Goal: Task Accomplishment & Management: Complete application form

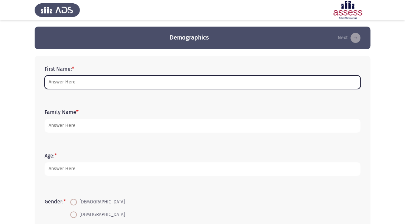
click at [90, 82] on input "First Name: *" at bounding box center [202, 82] width 315 height 14
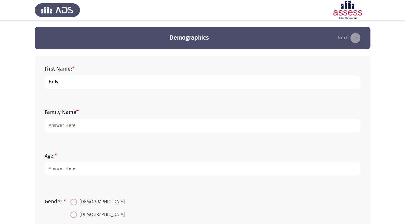
type input "Fady"
type input "[PERSON_NAME]"
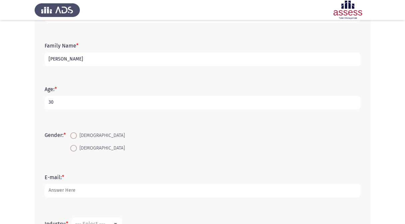
type input "30"
click at [76, 136] on span at bounding box center [73, 135] width 7 height 7
click at [76, 136] on input "[DEMOGRAPHIC_DATA]" at bounding box center [73, 135] width 7 height 7
radio input "true"
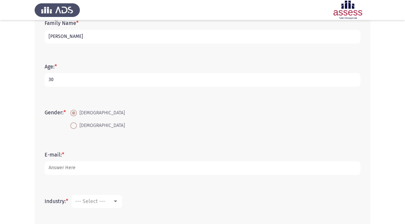
scroll to position [100, 0]
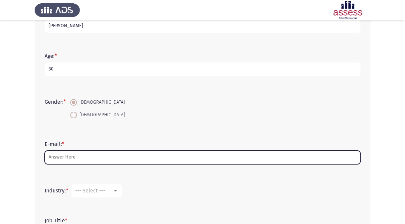
click at [87, 157] on input "E-mail: *" at bounding box center [202, 158] width 315 height 14
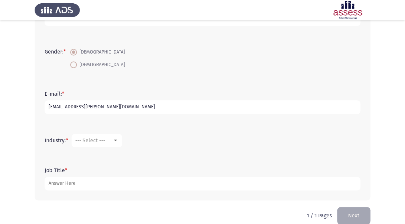
scroll to position [159, 0]
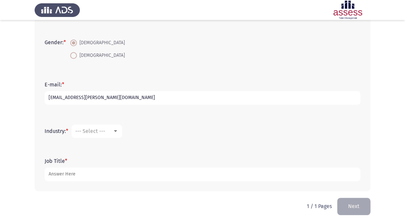
type input "[EMAIL_ADDRESS][PERSON_NAME][DOMAIN_NAME]"
click at [117, 131] on div at bounding box center [115, 131] width 3 height 2
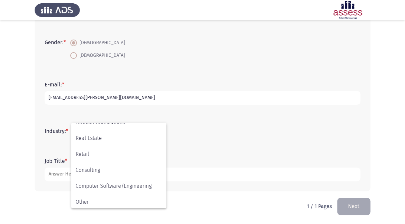
scroll to position [218, 0]
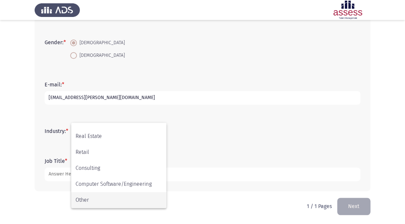
click at [117, 197] on span "Other" at bounding box center [118, 200] width 86 height 16
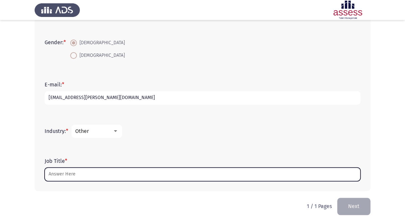
click at [101, 172] on input "Job Title *" at bounding box center [202, 175] width 315 height 14
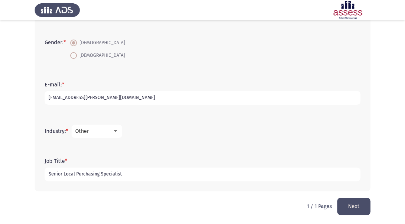
type input "Senior Local Purchasing Specialist"
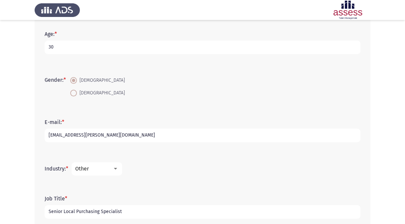
scroll to position [159, 0]
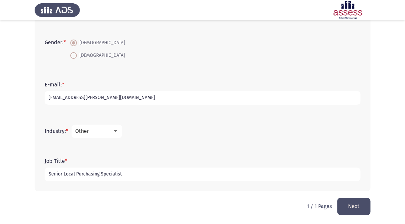
click at [349, 203] on button "Next" at bounding box center [353, 206] width 33 height 17
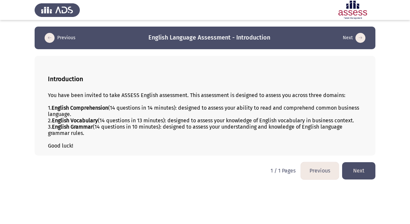
click at [92, 105] on b "English Comprehension" at bounding box center [80, 108] width 57 height 6
click at [97, 107] on b "English Comprehension" at bounding box center [80, 108] width 57 height 6
click at [364, 167] on button "Next" at bounding box center [358, 170] width 33 height 17
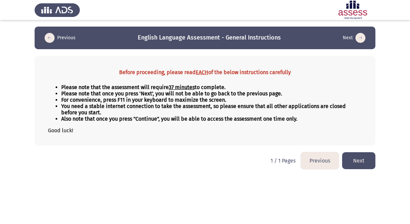
click at [361, 160] on button "Next" at bounding box center [358, 160] width 33 height 17
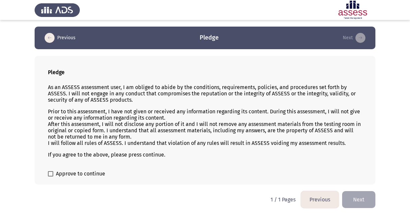
click at [53, 173] on label "Approve to continue" at bounding box center [76, 174] width 57 height 8
click at [51, 177] on input "Approve to continue" at bounding box center [50, 177] width 0 height 0
checkbox input "true"
click at [358, 199] on button "Next" at bounding box center [358, 199] width 33 height 17
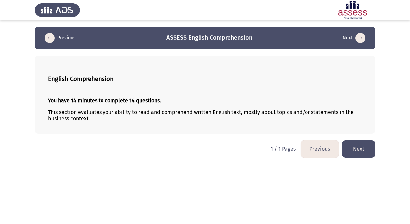
click at [172, 111] on p "This section evaluates your ability to read and comprehend written English text…" at bounding box center [205, 115] width 314 height 13
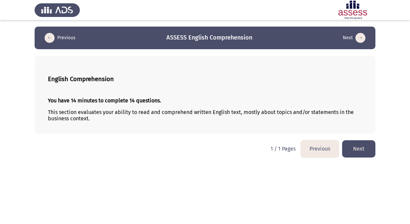
click at [364, 151] on button "Next" at bounding box center [358, 148] width 33 height 17
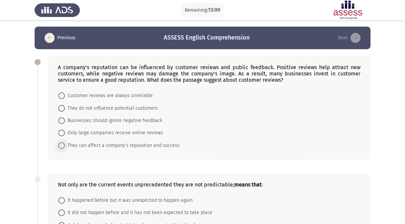
click at [64, 145] on span at bounding box center [61, 145] width 7 height 7
click at [64, 145] on input "They can affect a company’s reputation and success" at bounding box center [61, 145] width 7 height 7
radio input "true"
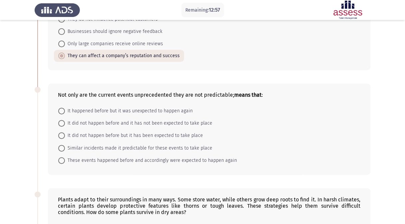
scroll to position [100, 0]
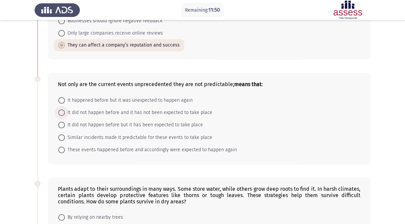
click at [62, 113] on span at bounding box center [61, 112] width 7 height 7
click at [62, 113] on input "It did not happen before and it has not been expected to take place" at bounding box center [61, 112] width 7 height 7
radio input "true"
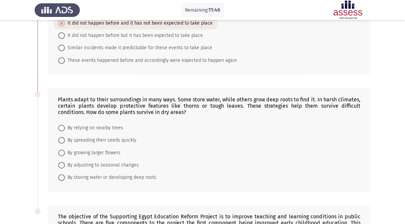
scroll to position [199, 0]
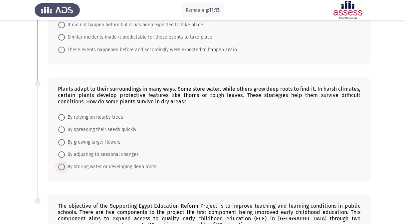
click at [61, 166] on span at bounding box center [61, 167] width 7 height 7
click at [61, 166] on input "By storing water or developing deep roots" at bounding box center [61, 167] width 7 height 7
radio input "true"
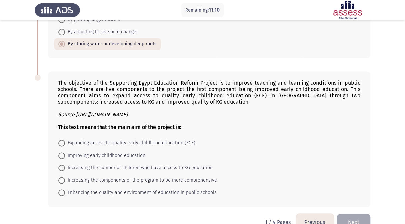
scroll to position [332, 0]
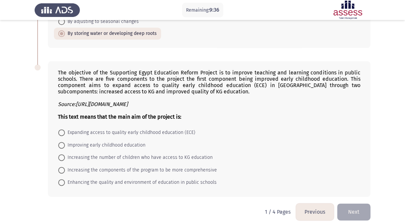
click at [63, 179] on span at bounding box center [61, 182] width 7 height 7
click at [63, 179] on input "Enhancing the quality and environment of education in public schools" at bounding box center [61, 182] width 7 height 7
radio input "true"
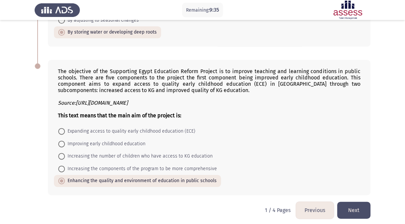
scroll to position [334, 0]
click at [355, 206] on button "Next" at bounding box center [353, 209] width 33 height 17
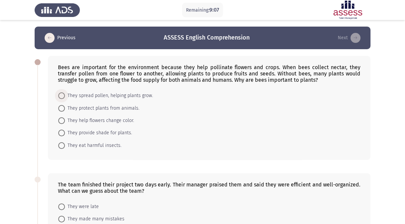
click at [61, 94] on span at bounding box center [61, 95] width 7 height 7
click at [61, 94] on input "They spread pollen, helping plants grow." at bounding box center [61, 95] width 7 height 7
radio input "true"
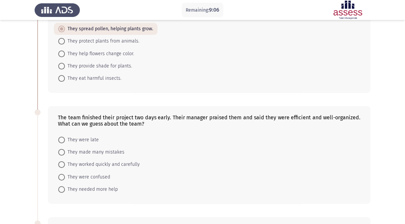
scroll to position [100, 0]
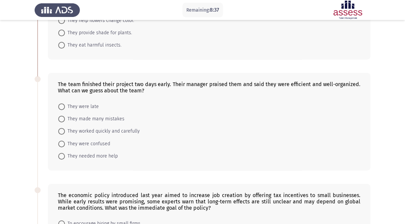
click at [62, 130] on span at bounding box center [61, 131] width 7 height 7
click at [62, 130] on input "They worked quickly and carefully" at bounding box center [61, 131] width 7 height 7
radio input "true"
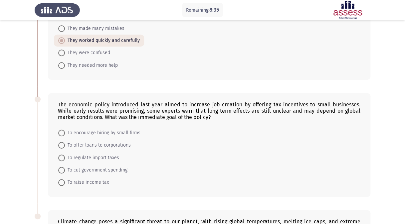
scroll to position [199, 0]
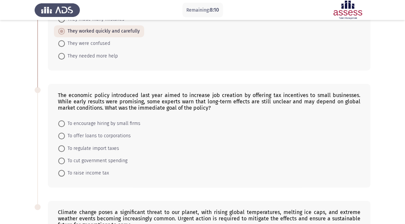
click at [61, 124] on span at bounding box center [61, 124] width 0 height 0
click at [61, 121] on input "To encourage hiring by small firms" at bounding box center [61, 123] width 7 height 7
radio input "true"
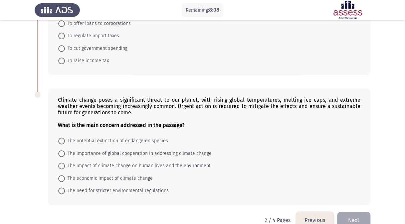
scroll to position [322, 0]
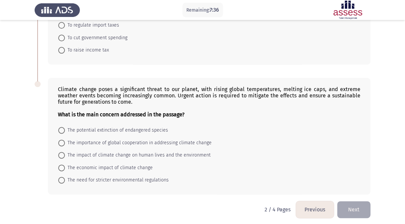
click at [62, 152] on span at bounding box center [61, 155] width 7 height 7
click at [62, 152] on input "The impact of climate change on human lives and the environment" at bounding box center [61, 155] width 7 height 7
radio input "true"
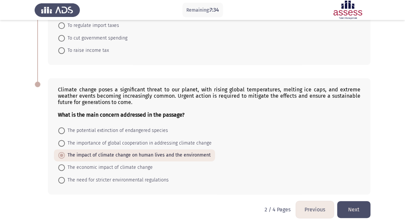
click at [351, 207] on button "Next" at bounding box center [353, 209] width 33 height 17
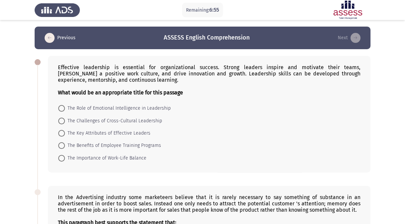
click at [61, 132] on span at bounding box center [61, 133] width 7 height 7
click at [61, 132] on input "The Key Attributes of Effective Leaders" at bounding box center [61, 133] width 7 height 7
radio input "true"
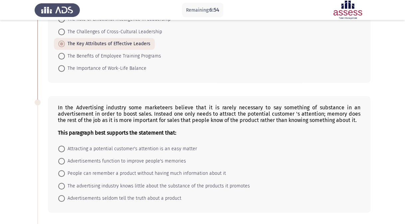
scroll to position [100, 0]
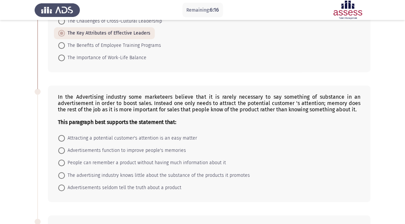
click at [62, 160] on span at bounding box center [61, 163] width 7 height 7
click at [62, 160] on input "People can remember a product without having much information about it" at bounding box center [61, 163] width 7 height 7
radio input "true"
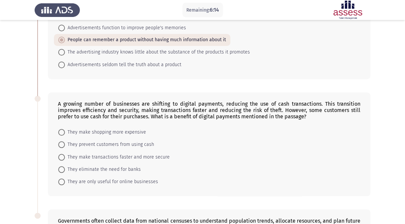
scroll to position [233, 0]
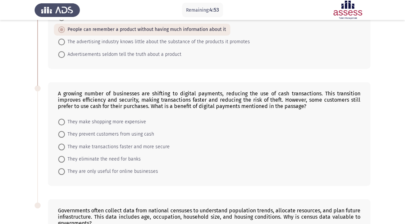
click at [61, 144] on span at bounding box center [61, 147] width 7 height 7
click at [61, 144] on input "They make transactions faster and more secure" at bounding box center [61, 147] width 7 height 7
radio input "true"
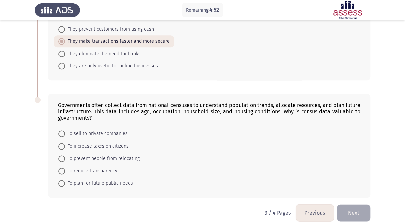
scroll to position [341, 0]
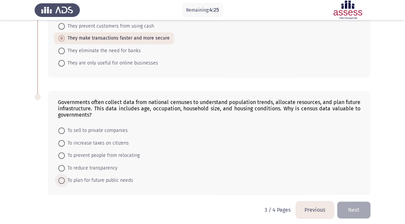
click at [61, 177] on span at bounding box center [61, 180] width 7 height 7
click at [61, 177] on input "To plan for future public needs" at bounding box center [61, 180] width 7 height 7
radio input "true"
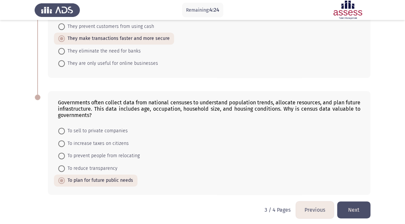
click at [360, 207] on button "Next" at bounding box center [353, 209] width 33 height 17
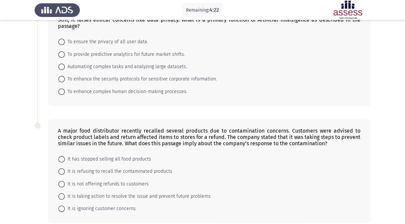
scroll to position [0, 0]
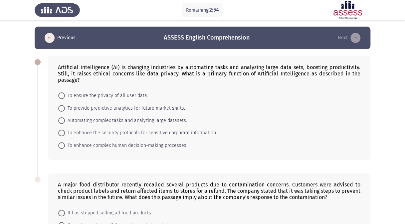
click at [64, 131] on span at bounding box center [61, 133] width 7 height 7
click at [64, 131] on input "To enhance the security protocols for sensitive corporate information." at bounding box center [61, 133] width 7 height 7
radio input "true"
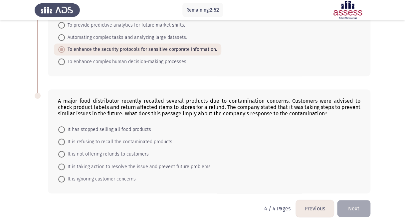
scroll to position [84, 0]
click at [65, 141] on span "It is refusing to recall the contaminated products" at bounding box center [118, 141] width 107 height 8
click at [65, 141] on input "It is refusing to recall the contaminated products" at bounding box center [61, 141] width 7 height 7
radio input "true"
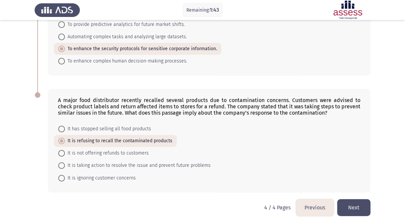
click at [62, 164] on span at bounding box center [61, 165] width 7 height 7
click at [62, 164] on input "It is taking action to resolve the issue and prevent future problems" at bounding box center [61, 165] width 7 height 7
radio input "true"
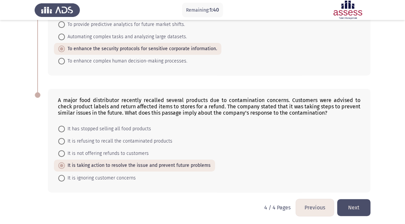
click at [350, 205] on button "Next" at bounding box center [353, 207] width 33 height 17
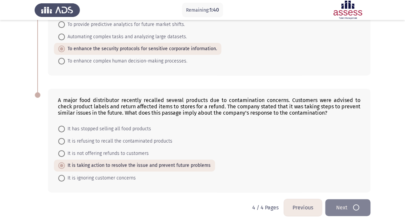
scroll to position [0, 0]
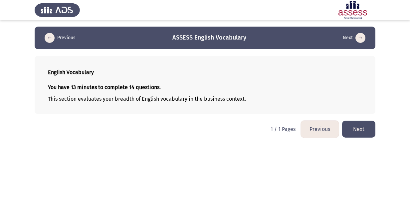
click at [364, 129] on button "Next" at bounding box center [358, 129] width 33 height 17
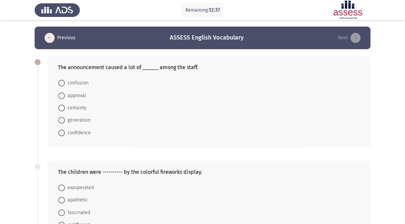
click at [62, 82] on span at bounding box center [61, 83] width 7 height 7
click at [62, 82] on input "confusion" at bounding box center [61, 83] width 7 height 7
radio input "true"
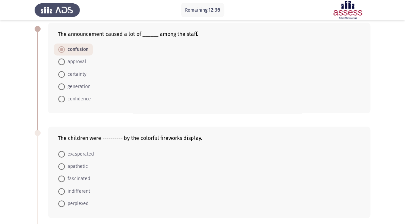
scroll to position [66, 0]
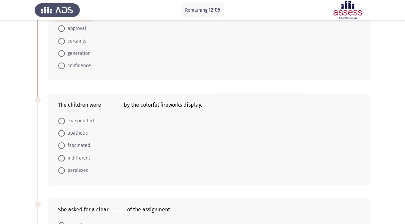
click at [64, 145] on span at bounding box center [61, 145] width 7 height 7
click at [64, 145] on input "fascinated" at bounding box center [61, 145] width 7 height 7
radio input "true"
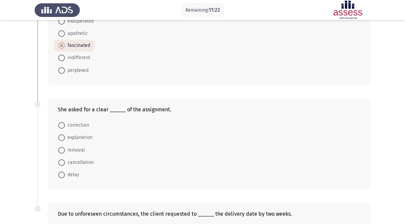
click at [62, 136] on span at bounding box center [61, 137] width 7 height 7
click at [62, 136] on input "explanation" at bounding box center [61, 137] width 7 height 7
radio input "true"
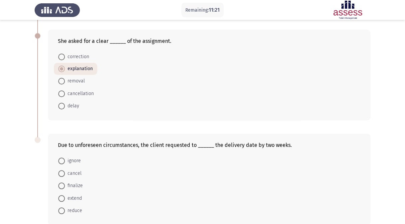
scroll to position [266, 0]
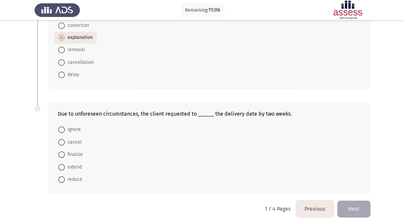
click at [117, 113] on div "Due to unforeseen circumstances, the client requested to ______ the delivery da…" at bounding box center [209, 114] width 302 height 6
drag, startPoint x: 62, startPoint y: 164, endPoint x: 297, endPoint y: 164, distance: 234.4
click at [275, 173] on form "ignore cancel finalize extend reduce" at bounding box center [209, 154] width 302 height 62
click at [63, 164] on span at bounding box center [61, 167] width 7 height 7
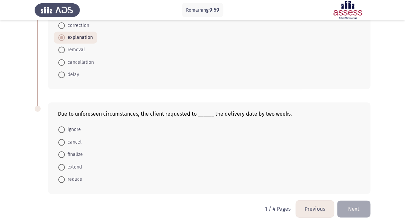
click at [63, 164] on input "extend" at bounding box center [61, 167] width 7 height 7
radio input "true"
click at [359, 204] on button "Next" at bounding box center [353, 208] width 33 height 17
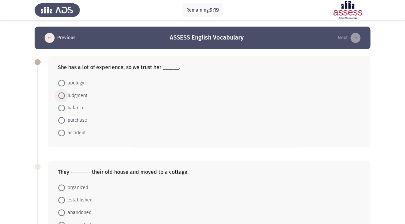
click at [62, 94] on span at bounding box center [61, 95] width 7 height 7
click at [62, 94] on input "judgment" at bounding box center [61, 95] width 7 height 7
radio input "true"
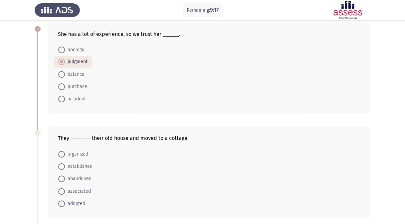
scroll to position [66, 0]
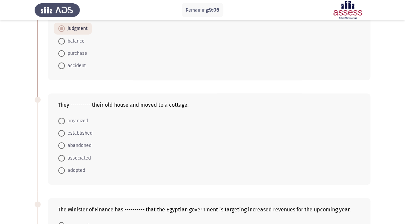
click at [62, 145] on span at bounding box center [61, 145] width 7 height 7
click at [62, 145] on input "abandoned" at bounding box center [61, 145] width 7 height 7
radio input "true"
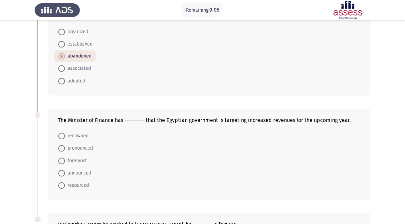
scroll to position [166, 0]
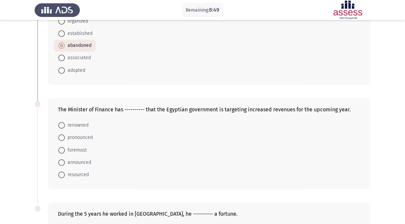
click at [61, 162] on span at bounding box center [61, 162] width 7 height 7
click at [61, 162] on input "announced" at bounding box center [61, 162] width 7 height 7
radio input "true"
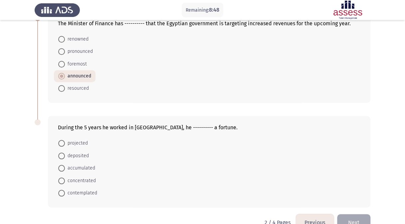
scroll to position [266, 0]
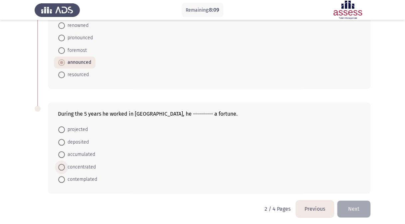
click at [61, 164] on span at bounding box center [61, 167] width 7 height 7
click at [61, 164] on input "concentrated" at bounding box center [61, 167] width 7 height 7
radio input "true"
click at [358, 207] on button "Next" at bounding box center [353, 208] width 33 height 17
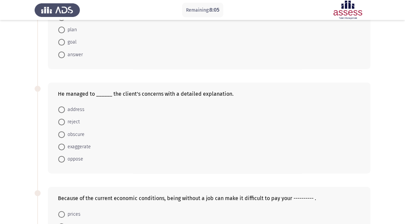
scroll to position [0, 0]
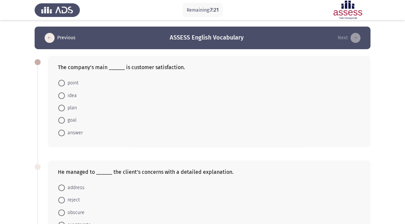
click at [60, 118] on span at bounding box center [61, 120] width 7 height 7
click at [60, 118] on input "goal" at bounding box center [61, 120] width 7 height 7
radio input "true"
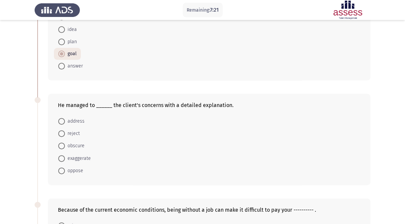
scroll to position [66, 0]
click at [61, 143] on span at bounding box center [61, 145] width 7 height 7
click at [61, 143] on input "obscure" at bounding box center [61, 145] width 7 height 7
radio input "true"
click at [61, 119] on span at bounding box center [61, 121] width 7 height 7
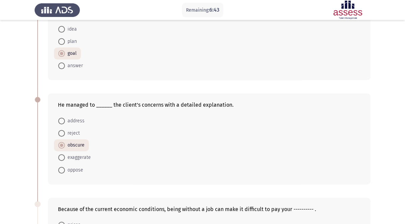
click at [61, 119] on input "address" at bounding box center [61, 121] width 7 height 7
radio input "true"
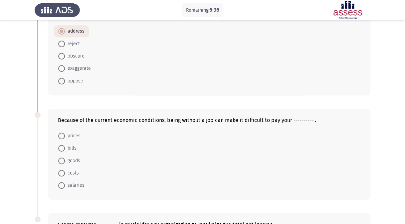
scroll to position [166, 0]
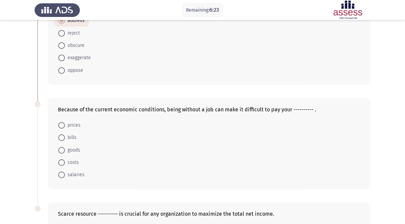
click at [61, 136] on span at bounding box center [61, 137] width 7 height 7
click at [61, 136] on input "bills" at bounding box center [61, 137] width 7 height 7
radio input "true"
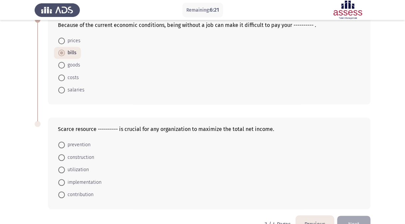
scroll to position [266, 0]
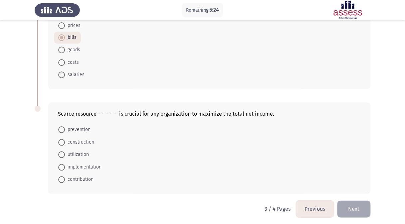
click at [63, 153] on span at bounding box center [61, 154] width 7 height 7
click at [63, 153] on input "utilization" at bounding box center [61, 154] width 7 height 7
radio input "true"
click at [360, 206] on button "Next" at bounding box center [353, 208] width 33 height 17
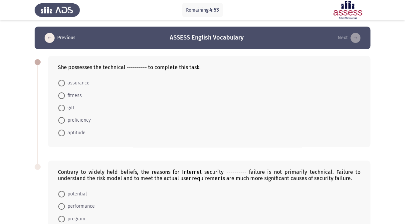
click at [61, 120] on span at bounding box center [61, 120] width 7 height 7
click at [61, 120] on input "proficiency" at bounding box center [61, 120] width 7 height 7
radio input "true"
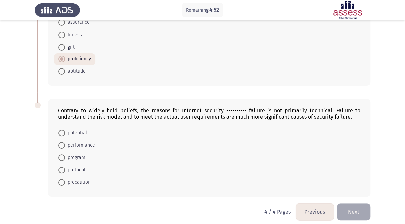
scroll to position [65, 0]
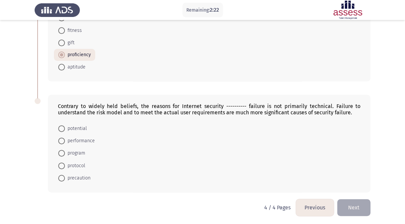
click at [64, 142] on span at bounding box center [61, 141] width 7 height 7
click at [64, 142] on input "performance" at bounding box center [61, 141] width 7 height 7
radio input "true"
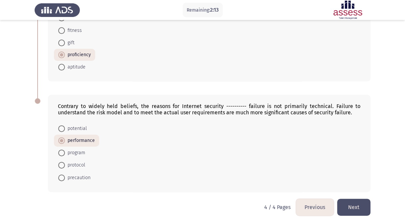
click at [358, 207] on button "Next" at bounding box center [353, 207] width 33 height 17
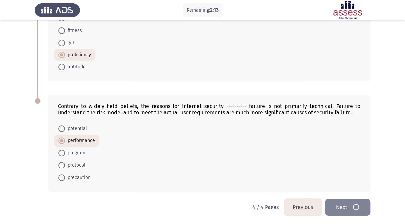
scroll to position [0, 0]
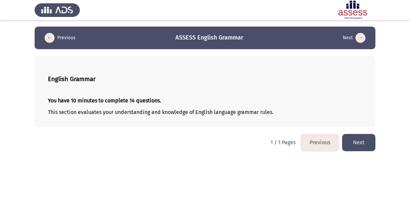
drag, startPoint x: 129, startPoint y: 99, endPoint x: 136, endPoint y: 99, distance: 7.0
click at [136, 99] on strong "You have 10 minutes to complete 14 questions." at bounding box center [104, 100] width 113 height 6
click at [161, 142] on html "Previous ASSESS English Grammar Next English Grammar You have 10 minutes to com…" at bounding box center [205, 79] width 410 height 158
click at [367, 140] on button "Next" at bounding box center [358, 142] width 33 height 17
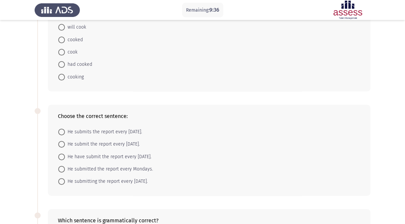
scroll to position [66, 0]
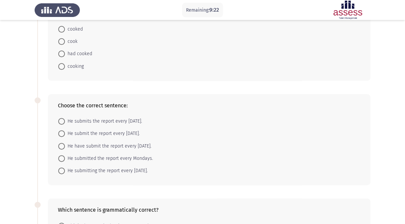
click at [61, 121] on span at bounding box center [61, 121] width 7 height 7
click at [61, 121] on input "He submits the report every [DATE]." at bounding box center [61, 121] width 7 height 7
radio input "true"
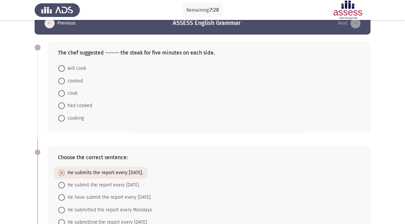
scroll to position [0, 0]
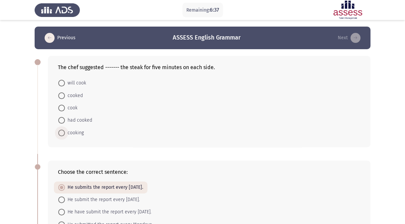
click at [62, 131] on span at bounding box center [61, 133] width 7 height 7
click at [62, 131] on input "cooking" at bounding box center [61, 133] width 7 height 7
radio input "true"
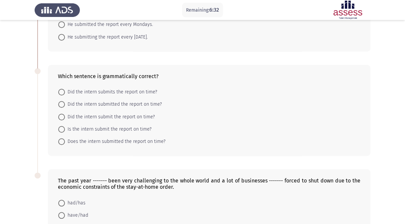
scroll to position [166, 0]
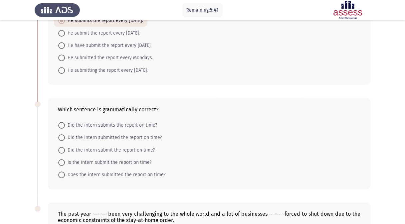
click at [62, 149] on span at bounding box center [61, 150] width 7 height 7
click at [62, 149] on input "Did the intern submit the report on time?" at bounding box center [61, 150] width 7 height 7
radio input "true"
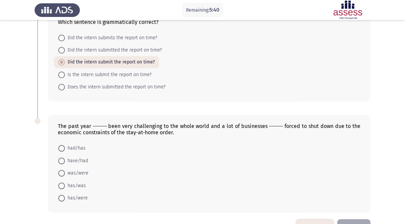
scroll to position [273, 0]
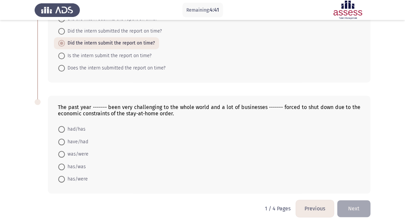
click at [61, 176] on span at bounding box center [61, 179] width 7 height 7
click at [61, 176] on input "has/were" at bounding box center [61, 179] width 7 height 7
radio input "true"
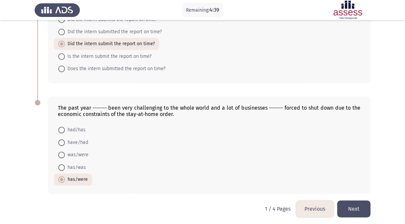
click at [364, 206] on button "Next" at bounding box center [353, 208] width 33 height 17
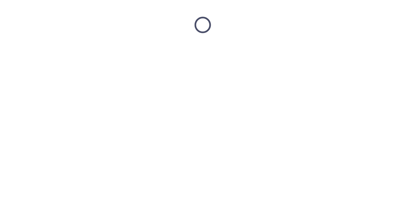
scroll to position [0, 0]
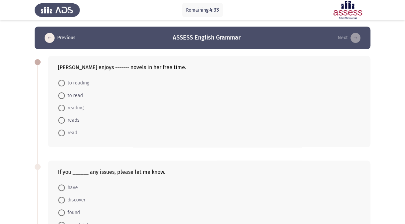
click at [61, 108] on span at bounding box center [61, 108] width 7 height 7
click at [61, 108] on input "reading" at bounding box center [61, 108] width 7 height 7
radio input "true"
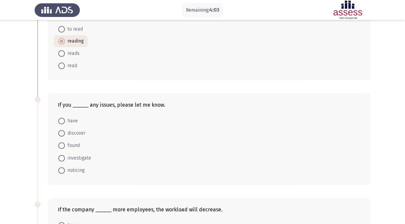
click at [64, 121] on span at bounding box center [61, 121] width 7 height 7
click at [64, 121] on input "have" at bounding box center [61, 121] width 7 height 7
radio input "true"
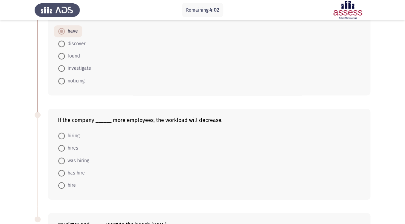
scroll to position [166, 0]
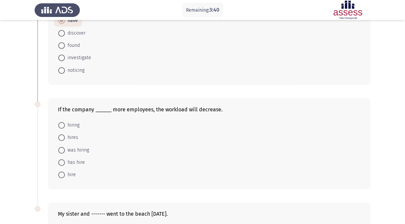
click at [61, 136] on span at bounding box center [61, 137] width 7 height 7
click at [61, 136] on input "hires" at bounding box center [61, 137] width 7 height 7
radio input "true"
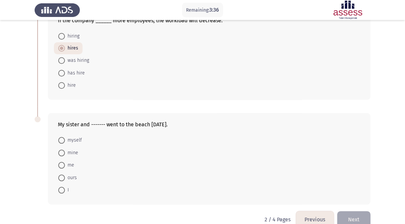
scroll to position [266, 0]
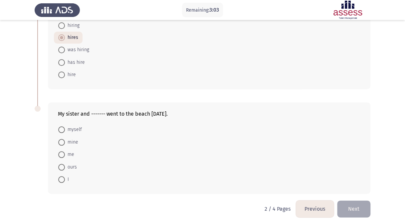
click at [64, 178] on span at bounding box center [61, 179] width 7 height 7
click at [64, 178] on input "I" at bounding box center [61, 179] width 7 height 7
radio input "true"
click at [351, 208] on button "Next" at bounding box center [353, 208] width 33 height 17
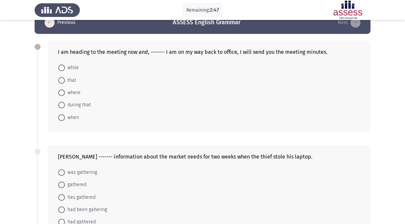
scroll to position [0, 0]
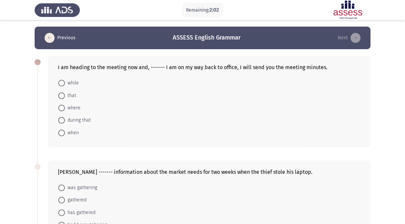
click at [60, 131] on span at bounding box center [61, 133] width 7 height 7
click at [60, 131] on input "when" at bounding box center [61, 133] width 7 height 7
radio input "true"
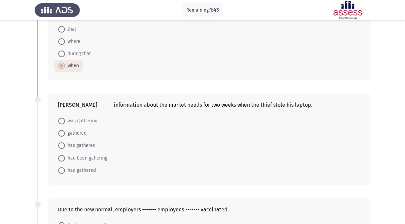
click at [64, 120] on span at bounding box center [61, 121] width 7 height 7
click at [64, 120] on input "was gathering" at bounding box center [61, 121] width 7 height 7
radio input "true"
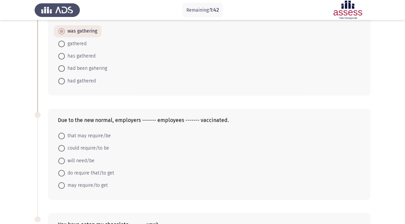
scroll to position [166, 0]
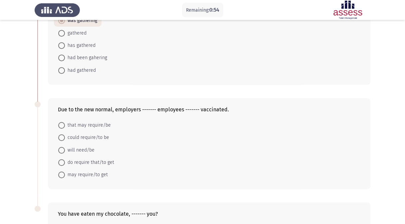
drag, startPoint x: 62, startPoint y: 149, endPoint x: 35, endPoint y: 127, distance: 35.5
click at [56, 119] on mat-radio-group "that may require/be could require/to be will need/be do require that/to get may…" at bounding box center [207, 119] width 306 height 0
click at [62, 147] on span at bounding box center [61, 150] width 7 height 7
click at [62, 147] on input "will need/be" at bounding box center [61, 150] width 7 height 7
radio input "true"
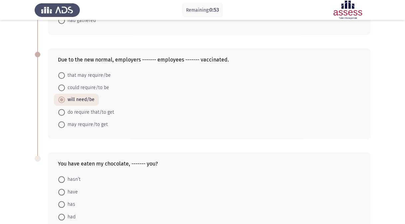
scroll to position [266, 0]
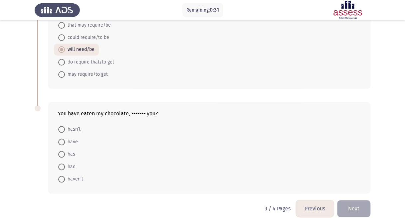
click at [65, 177] on span "haven’t" at bounding box center [74, 179] width 18 height 8
click at [65, 177] on input "haven’t" at bounding box center [61, 179] width 7 height 7
radio input "true"
click at [353, 206] on button "Next" at bounding box center [353, 208] width 33 height 17
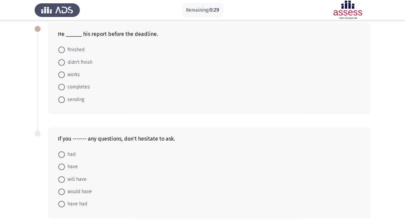
scroll to position [0, 0]
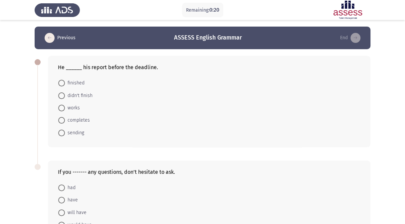
click at [62, 82] on span at bounding box center [61, 83] width 7 height 7
click at [62, 82] on input "finished" at bounding box center [61, 83] width 7 height 7
radio input "true"
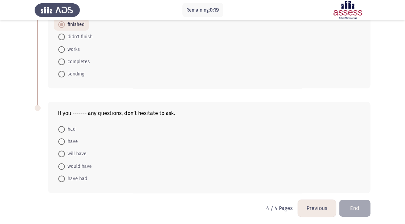
scroll to position [59, 0]
click at [61, 140] on span at bounding box center [61, 140] width 7 height 7
click at [61, 140] on input "have" at bounding box center [61, 140] width 7 height 7
radio input "true"
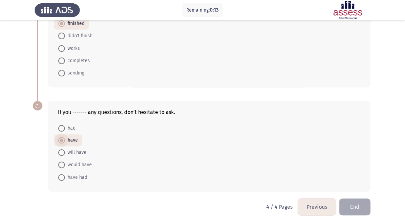
scroll to position [59, 0]
click at [360, 206] on button "End" at bounding box center [354, 207] width 31 height 17
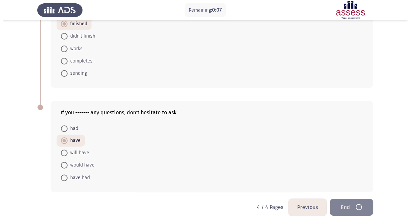
scroll to position [0, 0]
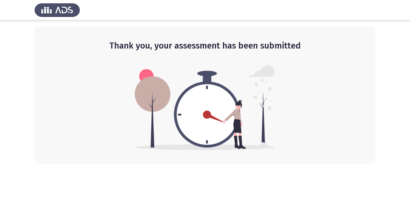
click at [202, 115] on img at bounding box center [205, 107] width 141 height 85
